Goal: Navigation & Orientation: Find specific page/section

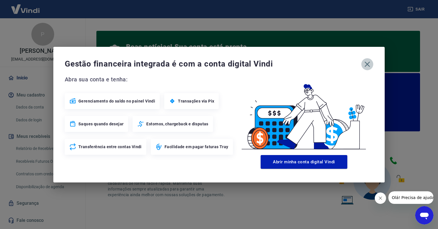
click at [366, 64] on icon "button" at bounding box center [367, 64] width 9 height 9
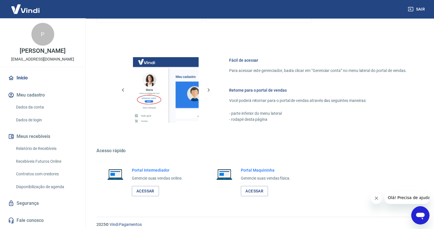
scroll to position [323, 0]
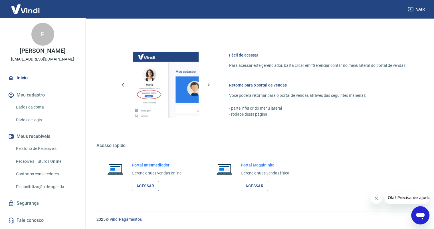
click at [147, 186] on link "Acessar" at bounding box center [145, 186] width 27 height 11
click at [23, 78] on link "Início" at bounding box center [43, 78] width 72 height 13
click at [253, 187] on link "Acessar" at bounding box center [254, 186] width 27 height 11
